Goal: Navigation & Orientation: Find specific page/section

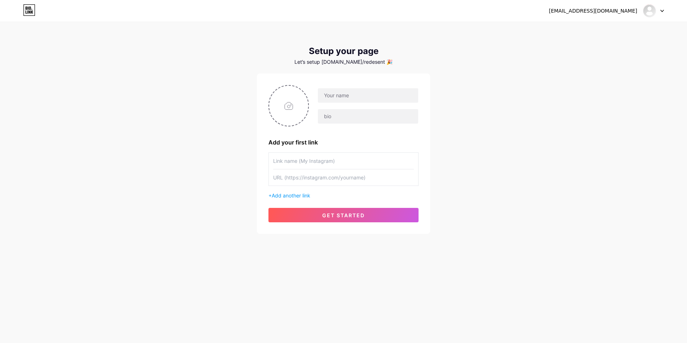
click at [660, 10] on icon at bounding box center [662, 11] width 4 height 3
click at [602, 33] on link "Dashboard" at bounding box center [618, 29] width 89 height 19
drag, startPoint x: 356, startPoint y: 62, endPoint x: 393, endPoint y: 62, distance: 37.1
click at [393, 62] on div "Let’s setup [DOMAIN_NAME]/redesent 🎉" at bounding box center [343, 62] width 173 height 6
click at [453, 70] on div "[EMAIL_ADDRESS][DOMAIN_NAME] Dashboard Logout Setup your page Let’s setup [DOMA…" at bounding box center [343, 128] width 687 height 257
